Goal: Task Accomplishment & Management: Manage account settings

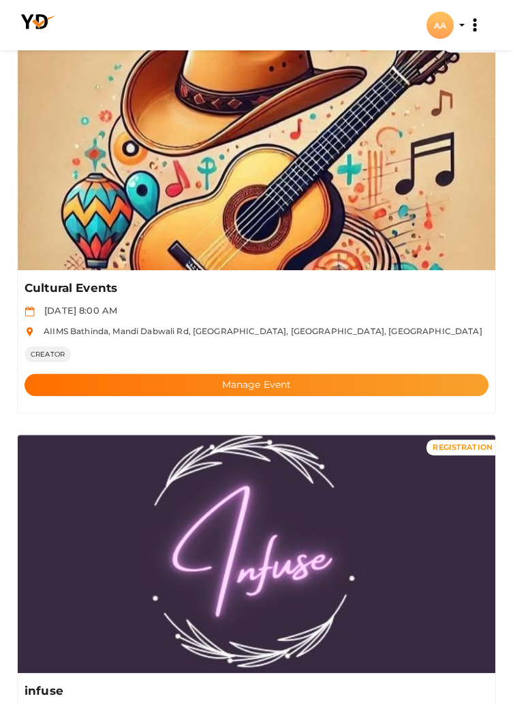
scroll to position [2122, 0]
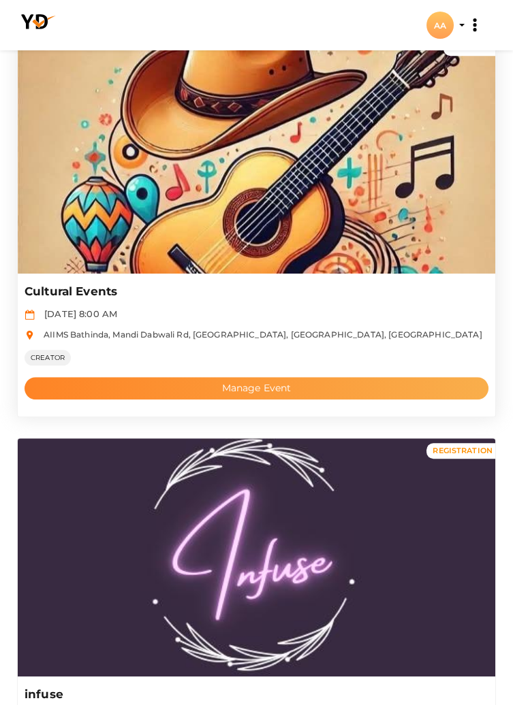
click at [274, 387] on button "Manage Event" at bounding box center [257, 388] width 464 height 22
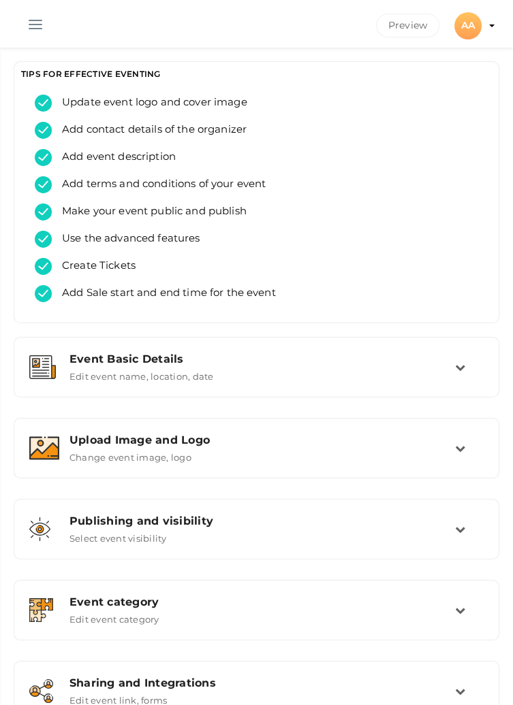
click at [38, 20] on button "button" at bounding box center [35, 21] width 35 height 35
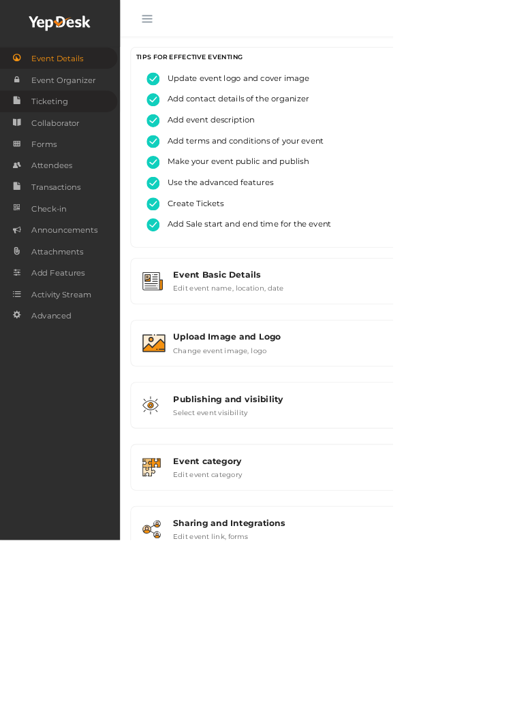
click at [93, 131] on link "Ticketing" at bounding box center [76, 132] width 153 height 28
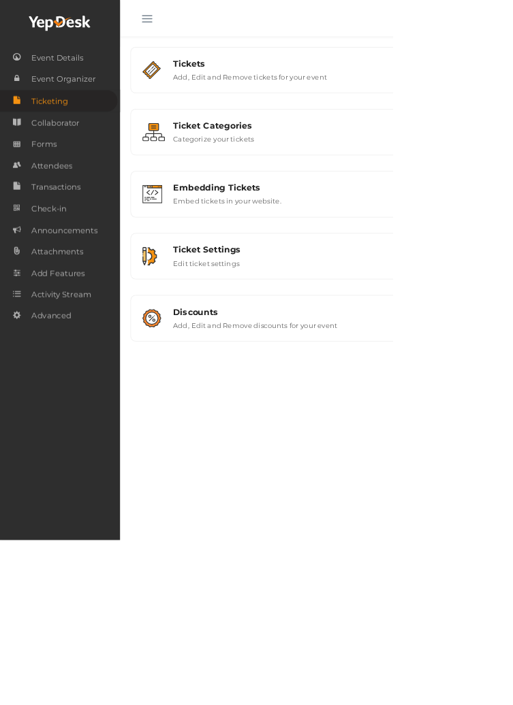
click at [178, 19] on button "button" at bounding box center [191, 21] width 35 height 35
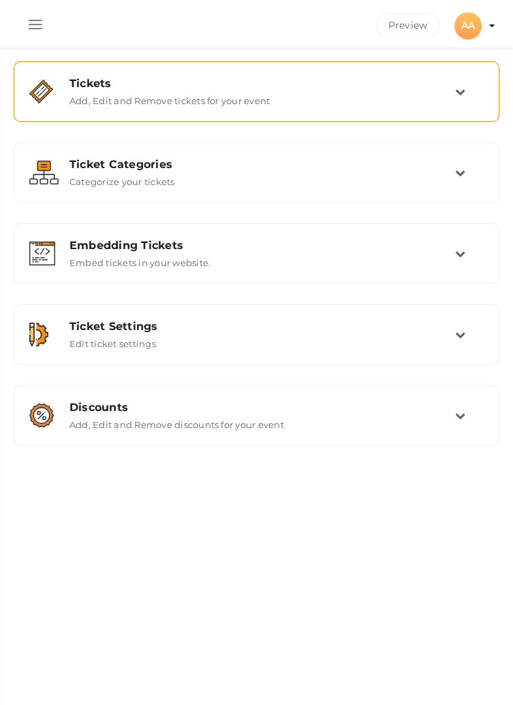
click at [464, 100] on td at bounding box center [469, 91] width 29 height 29
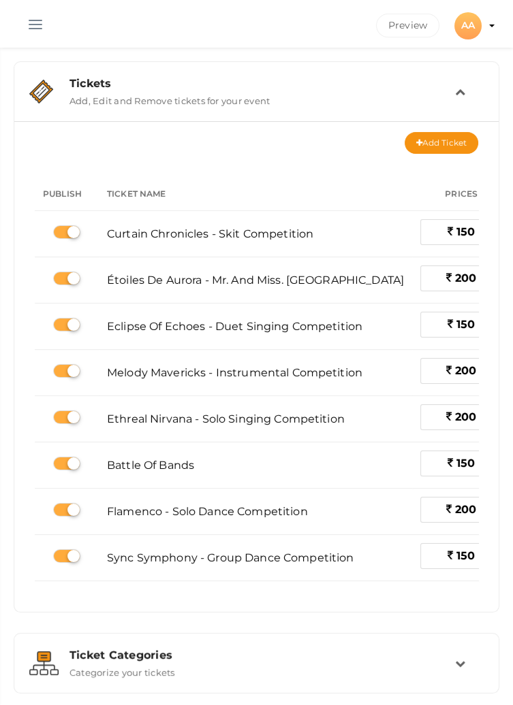
click at [460, 101] on td at bounding box center [469, 91] width 29 height 29
